Goal: Information Seeking & Learning: Find specific fact

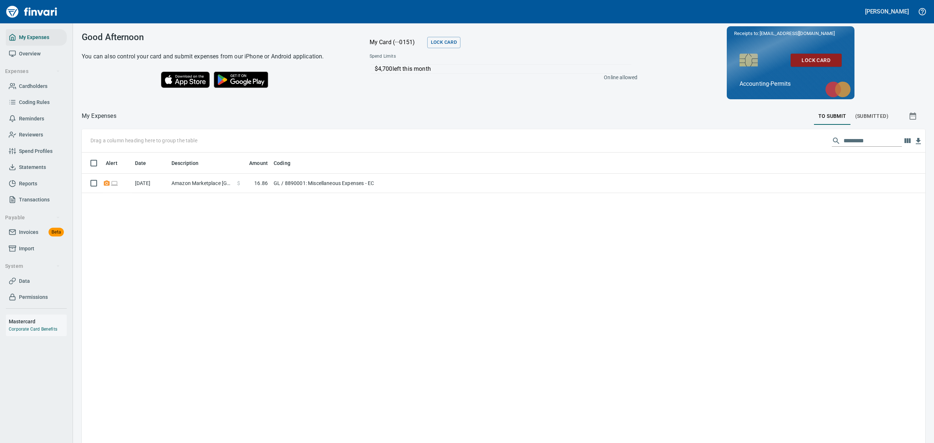
scroll to position [355, 827]
click at [31, 87] on span "Cardholders" at bounding box center [33, 86] width 28 height 9
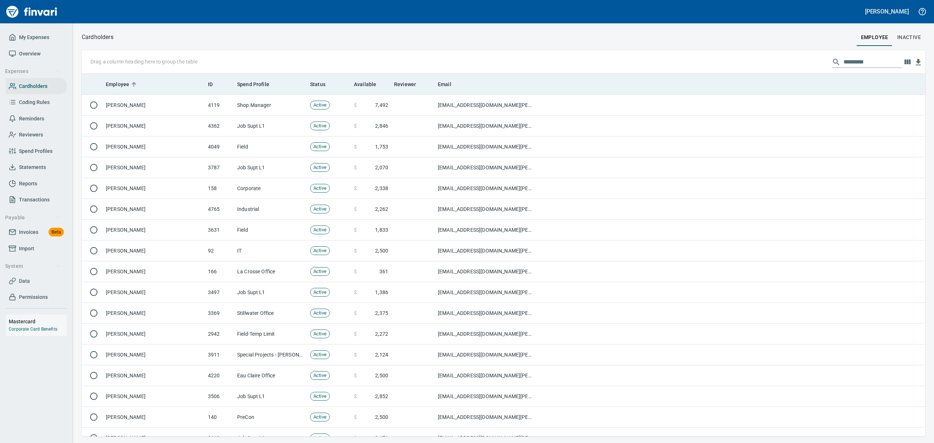
scroll to position [355, 827]
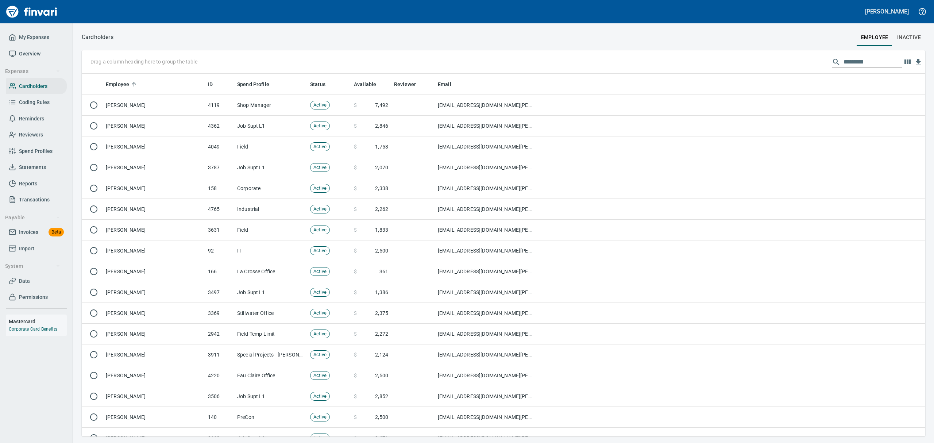
click at [847, 66] on input "text" at bounding box center [873, 62] width 58 height 12
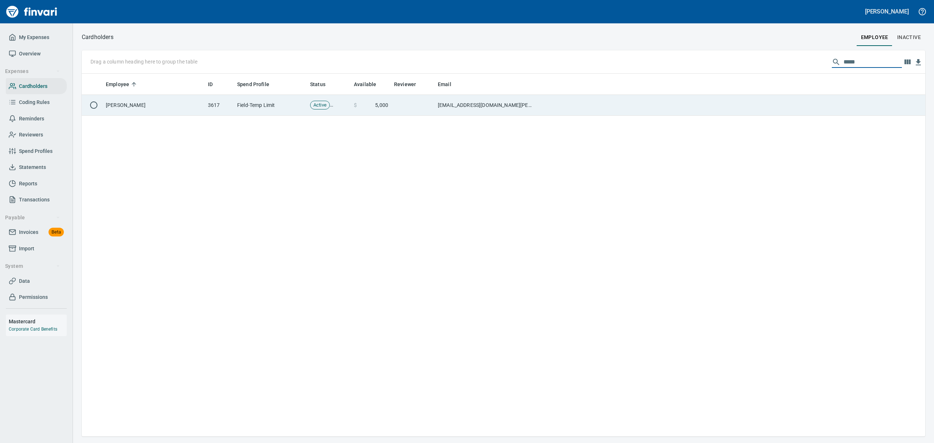
type input "*****"
click at [116, 104] on td "[PERSON_NAME]" at bounding box center [154, 105] width 102 height 21
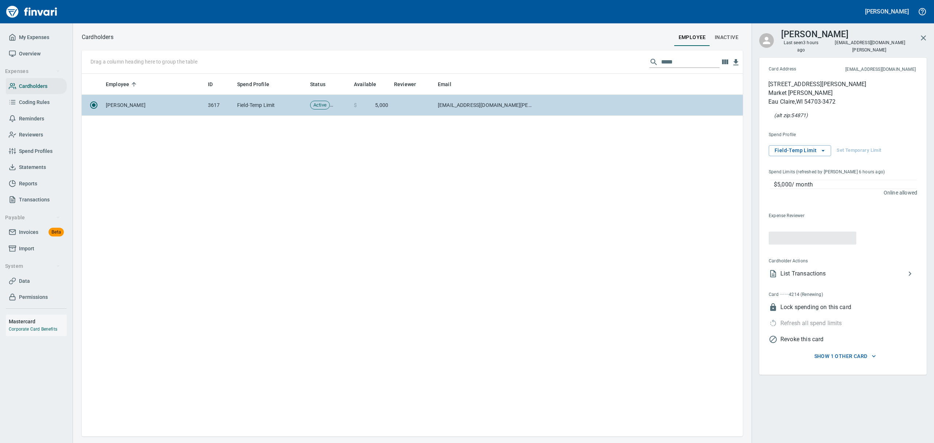
scroll to position [355, 653]
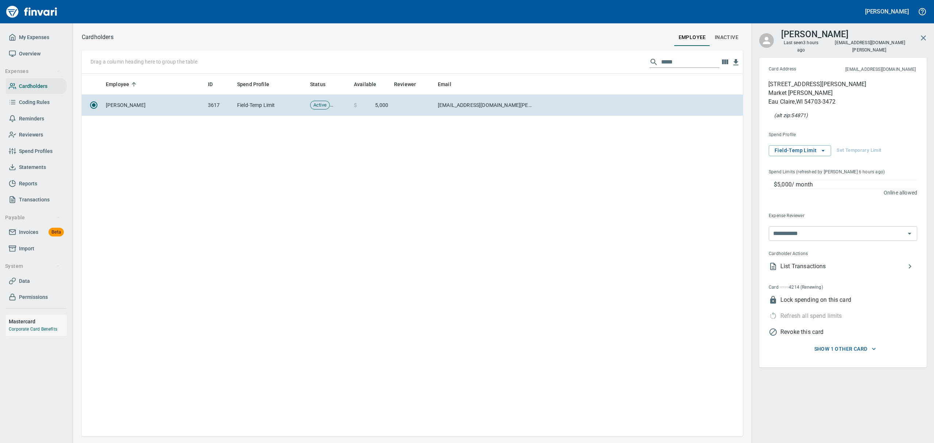
click at [806, 262] on span "List Transactions" at bounding box center [842, 266] width 125 height 9
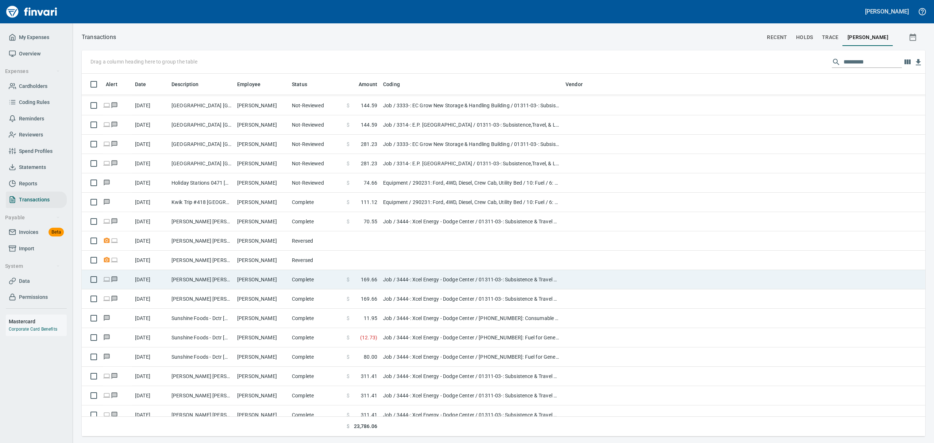
scroll to position [146, 0]
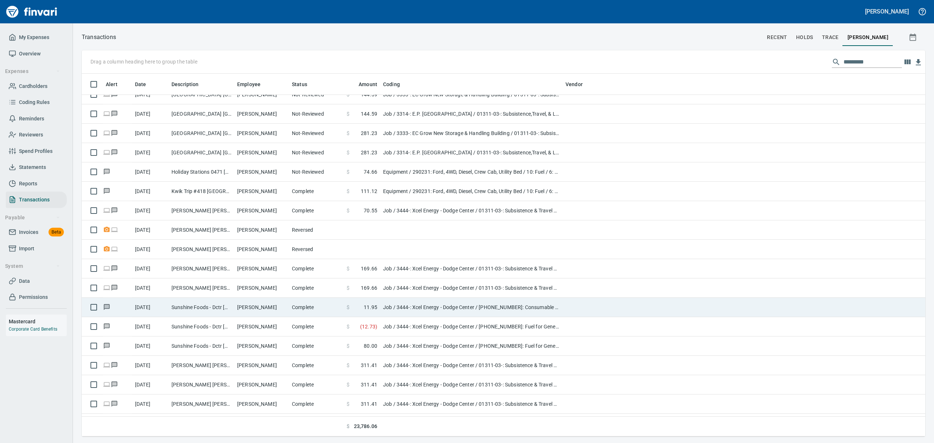
click at [413, 310] on td "Job / 3444-: Xcel Energy - Dodge Center / [PHONE_NUMBER]: Consumable CM/GC / 8:…" at bounding box center [471, 307] width 182 height 19
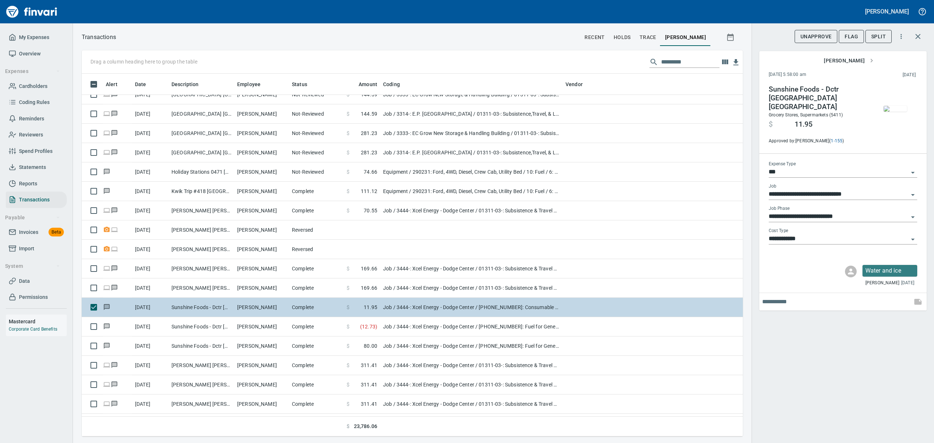
scroll to position [355, 644]
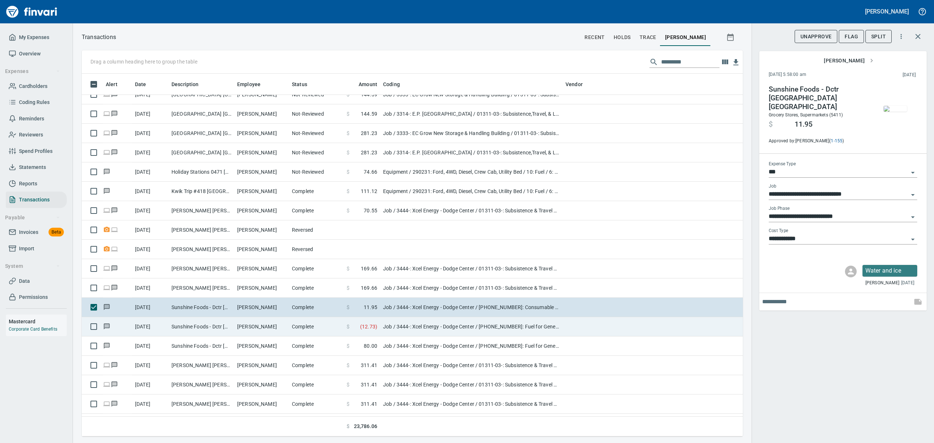
click at [412, 328] on td "Job / 3444-: Xcel Energy - Dodge Center / [PHONE_NUMBER]: Fuel for General Cond…" at bounding box center [471, 326] width 182 height 19
type input "**********"
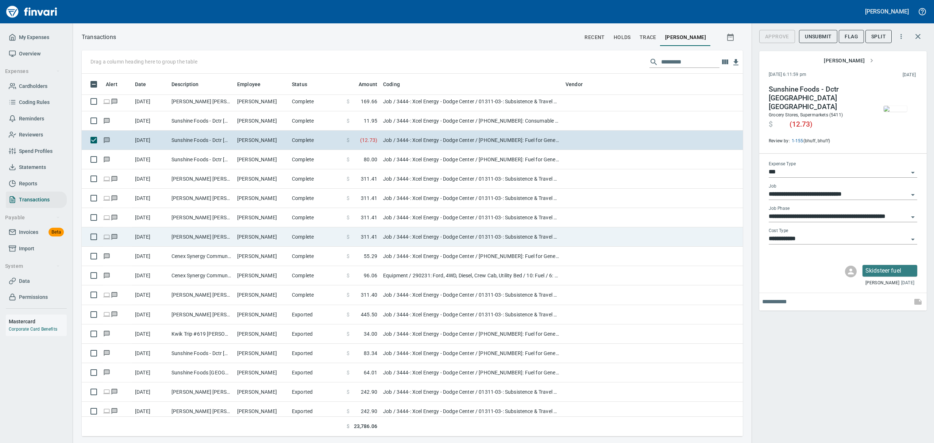
scroll to position [389, 0]
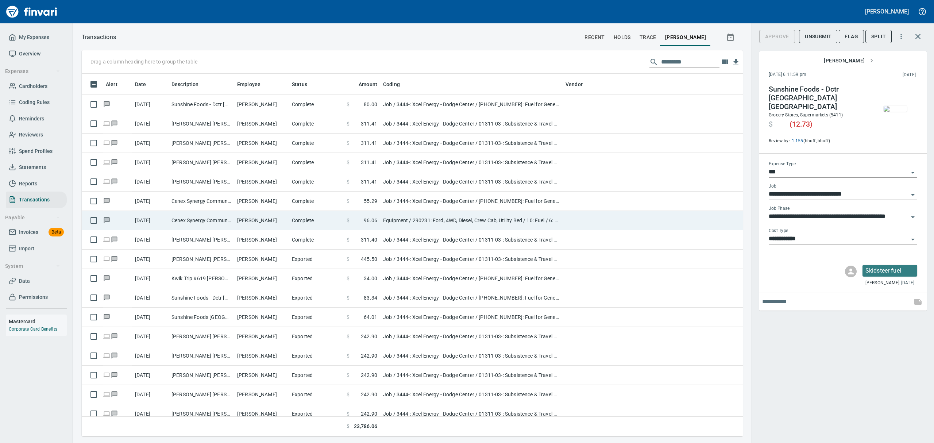
click at [408, 220] on td "Equipment / 290231: Ford, 4WD, Diesel, Crew Cab, Utility Bed / 10: Fuel / 6: Fu…" at bounding box center [471, 220] width 182 height 19
type input "*********"
